Goal: Task Accomplishment & Management: Manage account settings

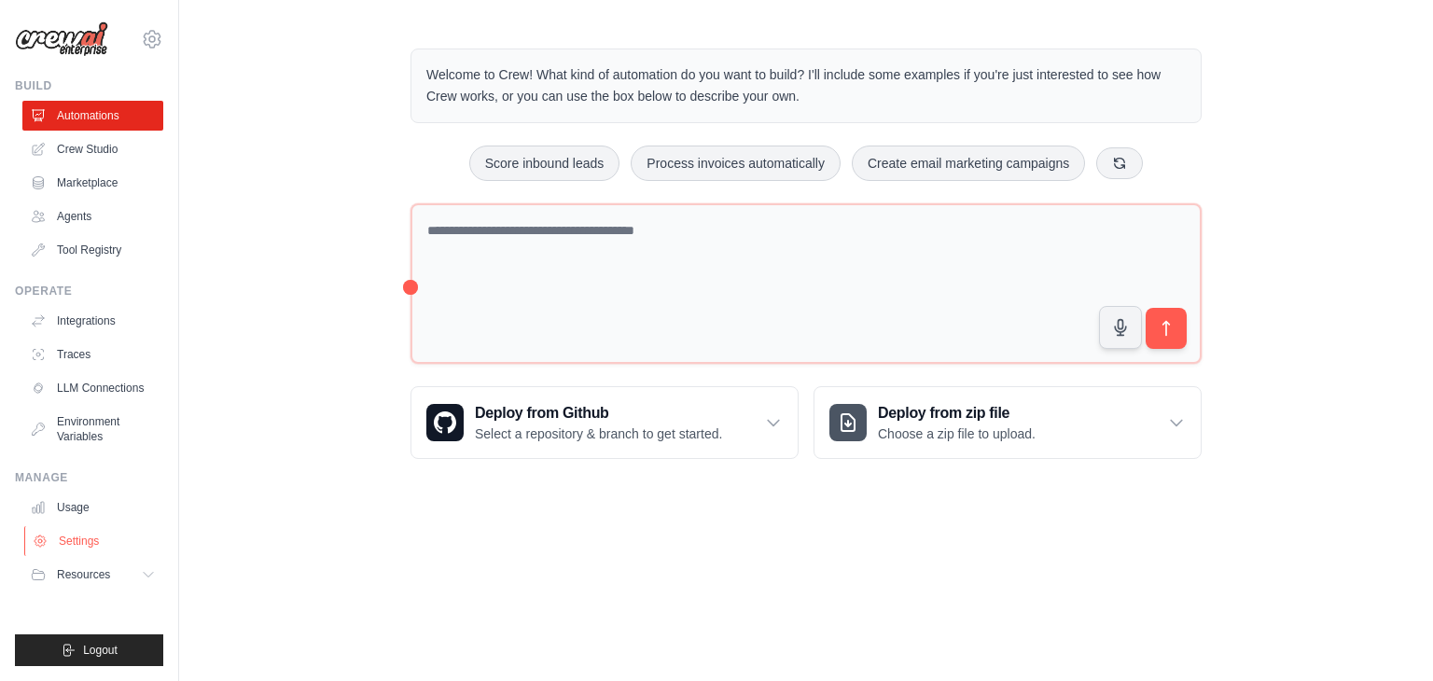
click at [88, 542] on link "Settings" at bounding box center [94, 541] width 141 height 30
click at [101, 541] on link "Settings" at bounding box center [94, 541] width 141 height 30
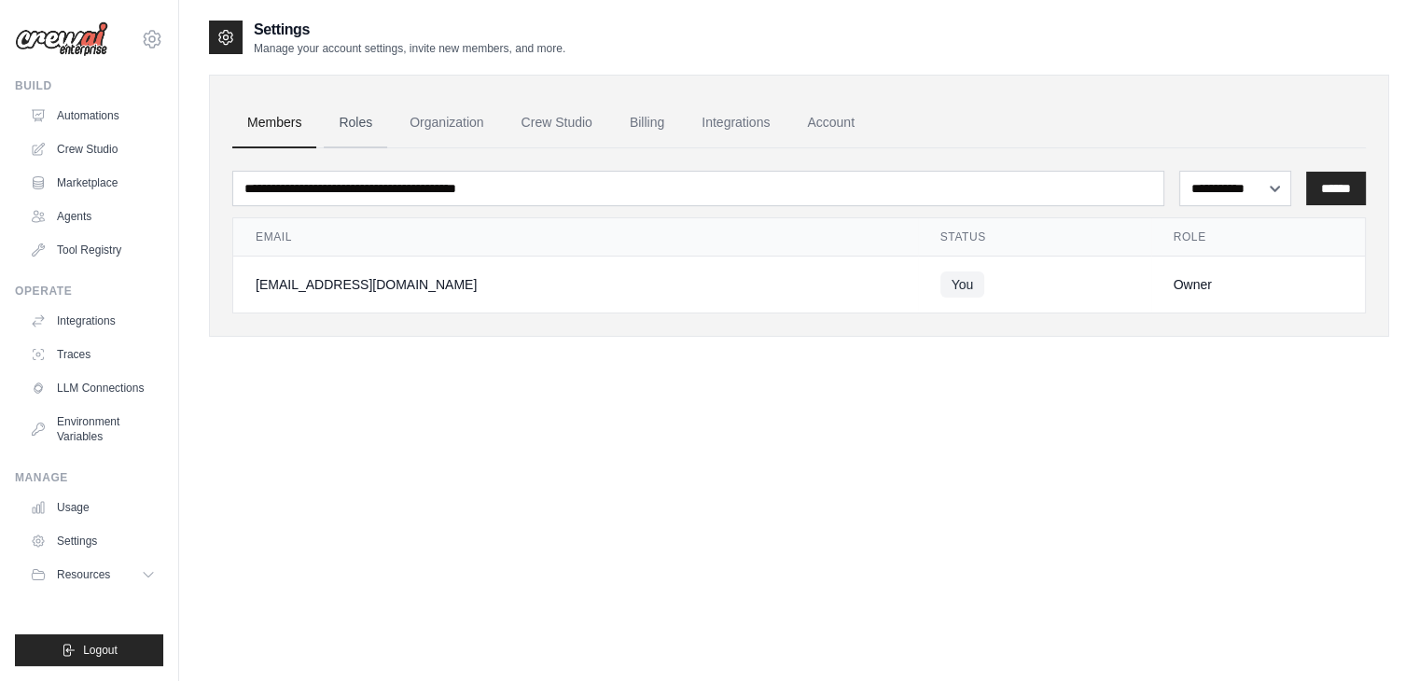
click at [355, 124] on link "Roles" at bounding box center [355, 123] width 63 height 50
click at [347, 129] on link "Roles" at bounding box center [355, 123] width 63 height 50
click at [430, 124] on link "Organization" at bounding box center [447, 123] width 104 height 50
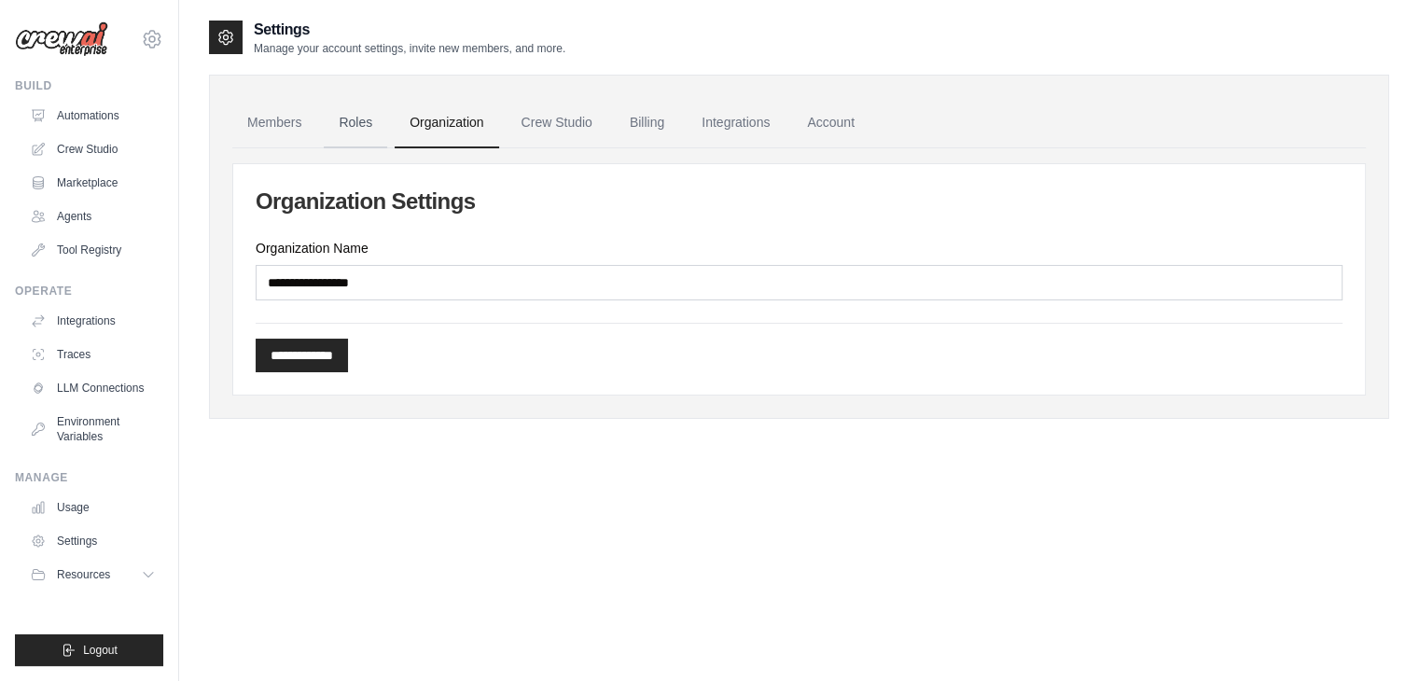
click at [348, 111] on link "Roles" at bounding box center [355, 123] width 63 height 50
click at [155, 44] on icon at bounding box center [152, 39] width 22 height 22
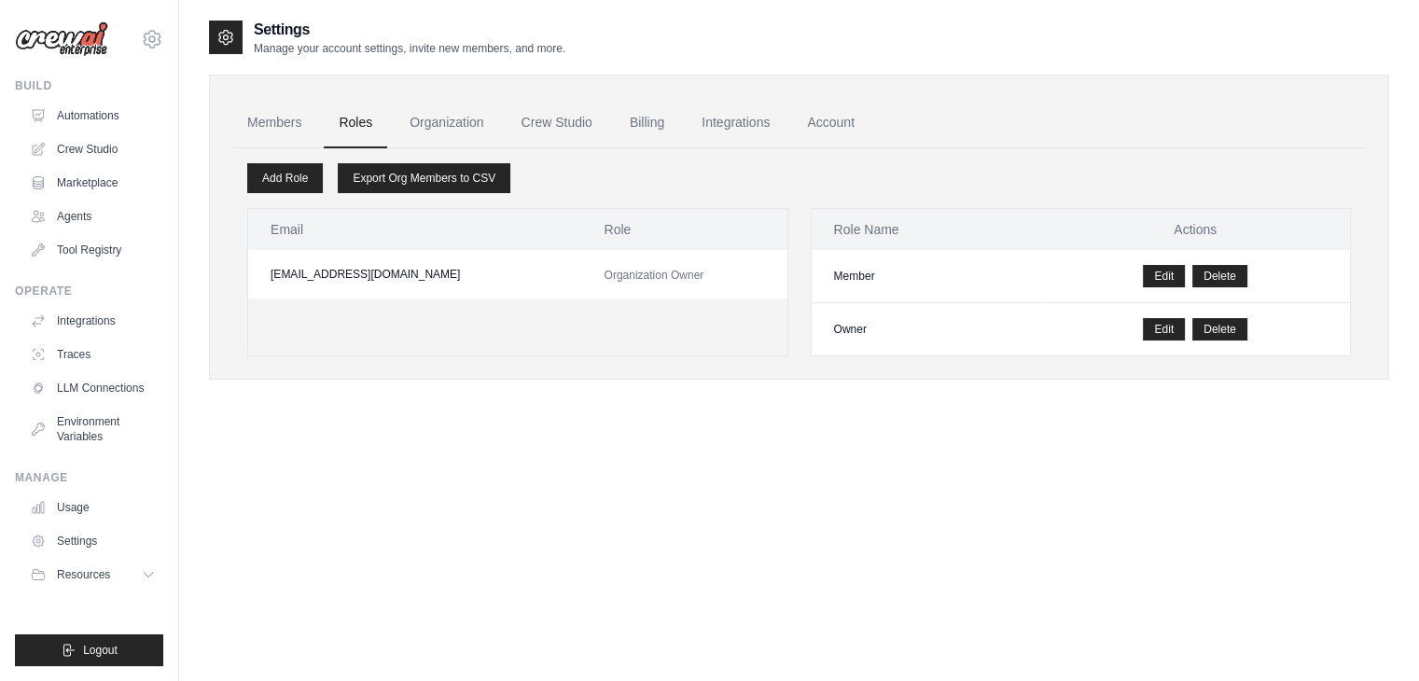
drag, startPoint x: 1413, startPoint y: 0, endPoint x: 759, endPoint y: 469, distance: 804.2
click at [759, 469] on div "Settings Manage your account settings, invite new members, and more. Members Ro…" at bounding box center [799, 359] width 1180 height 681
click at [1332, 16] on main "Settings Manage your account settings, invite new members, and more. Members Ro…" at bounding box center [799, 359] width 1240 height 718
click at [80, 105] on link "Automations" at bounding box center [94, 116] width 141 height 30
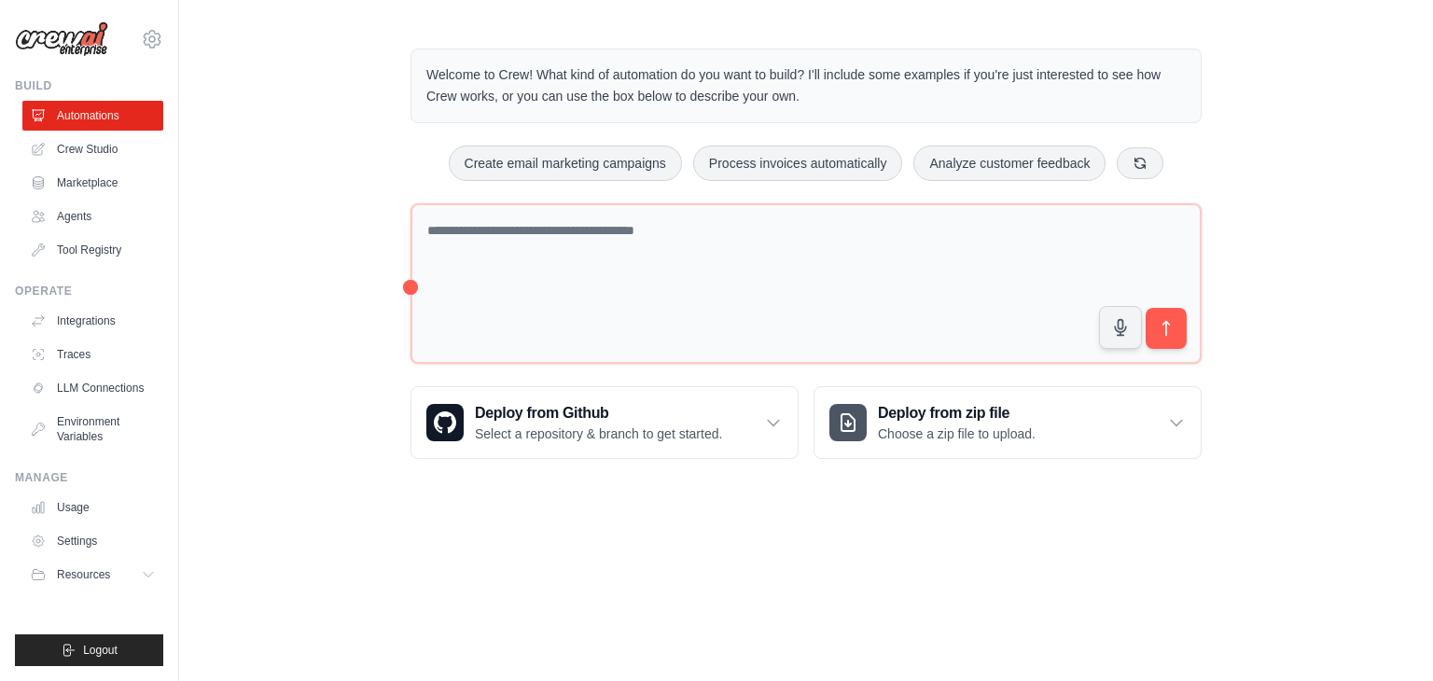
drag, startPoint x: 1276, startPoint y: 1, endPoint x: 1383, endPoint y: 200, distance: 225.4
click at [1383, 200] on div "Welcome to Crew! What kind of automation do you want to build? I'll include som…" at bounding box center [806, 254] width 1254 height 470
click at [326, 128] on div "Welcome to Crew! What kind of automation do you want to build? I'll include som…" at bounding box center [806, 254] width 1254 height 470
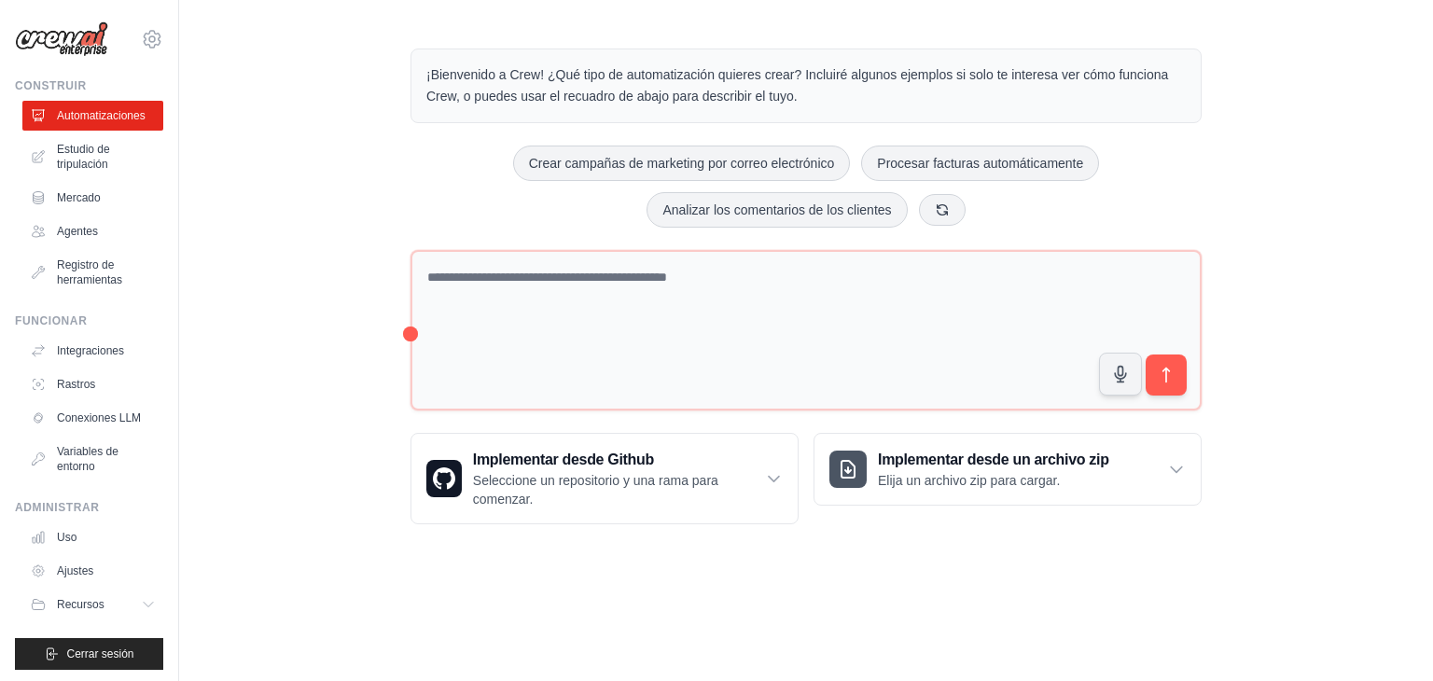
click at [1276, 150] on div "¡Bienvenido a Crew! ¿Qué tipo de automatización quieres crear? Incluiré algunos…" at bounding box center [806, 287] width 1254 height 536
